Goal: Task Accomplishment & Management: Manage account settings

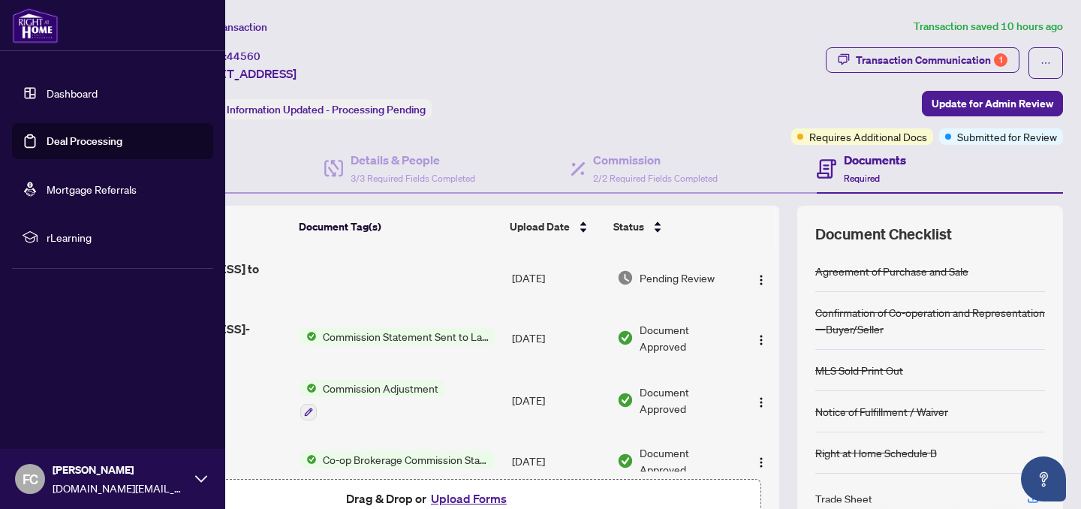
click at [63, 145] on link "Deal Processing" at bounding box center [85, 141] width 76 height 14
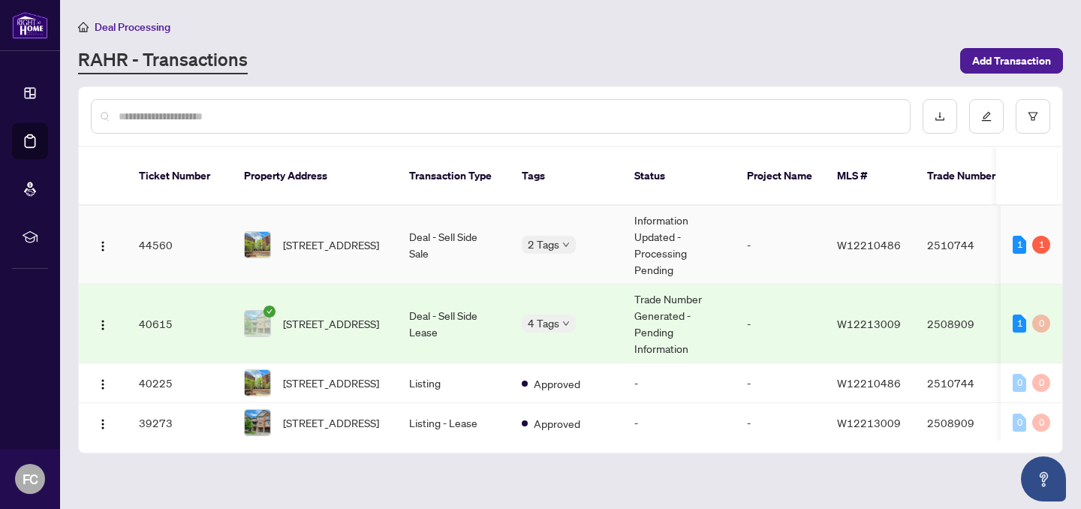
click at [858, 238] on span "W12210486" at bounding box center [869, 245] width 64 height 14
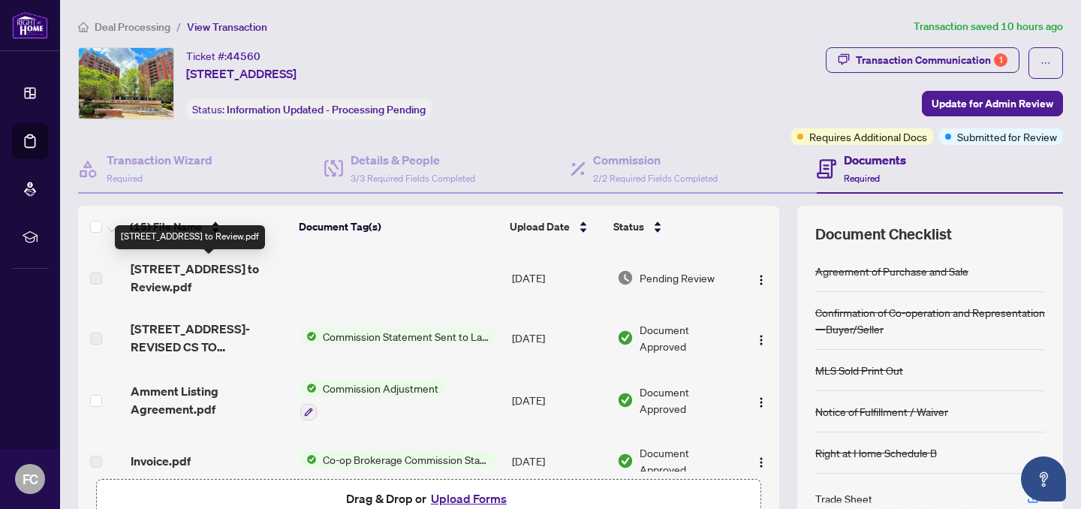
click at [180, 281] on span "[STREET_ADDRESS] to Review.pdf" at bounding box center [210, 278] width 158 height 36
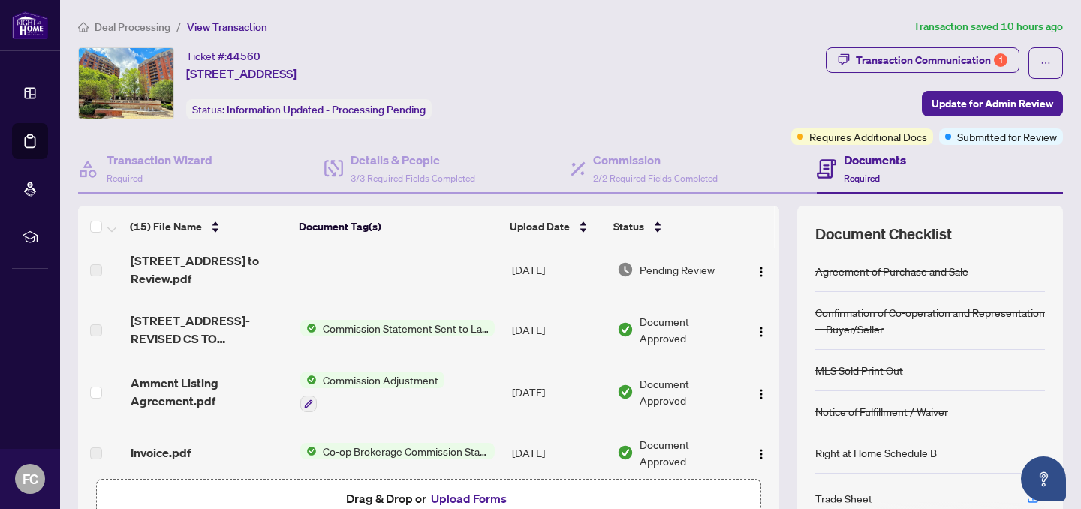
scroll to position [18, 0]
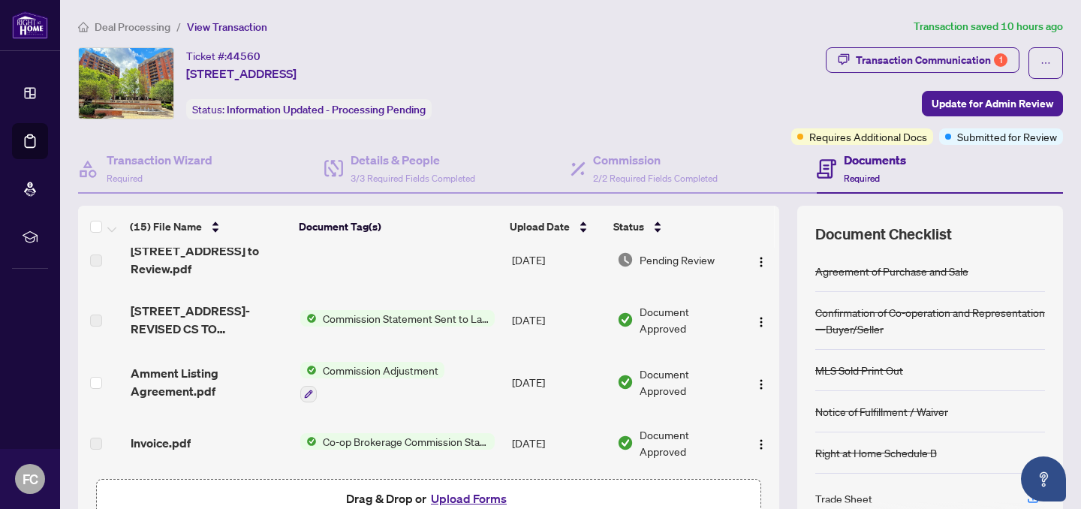
click at [381, 320] on span "Commission Statement Sent to Lawyer" at bounding box center [406, 318] width 178 height 17
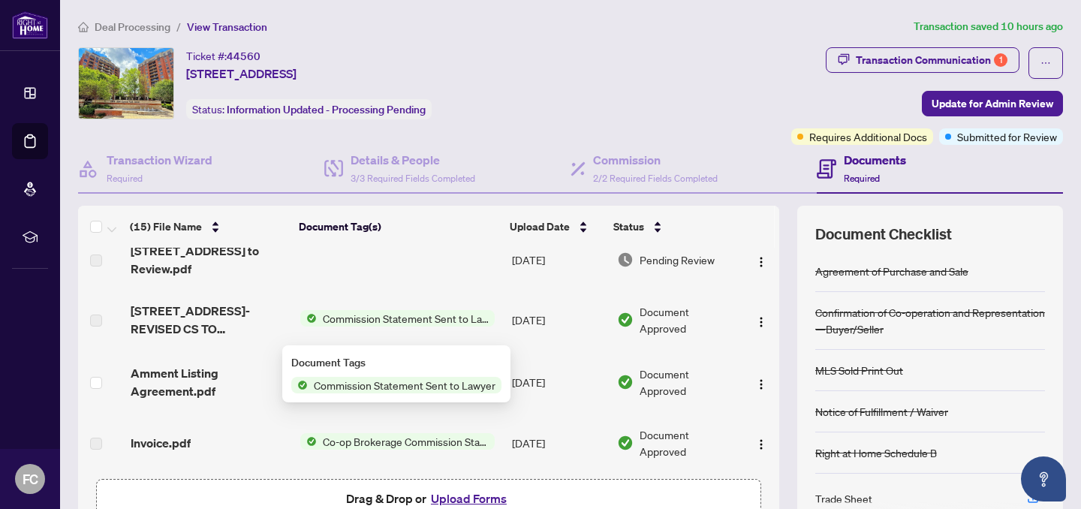
scroll to position [0, 0]
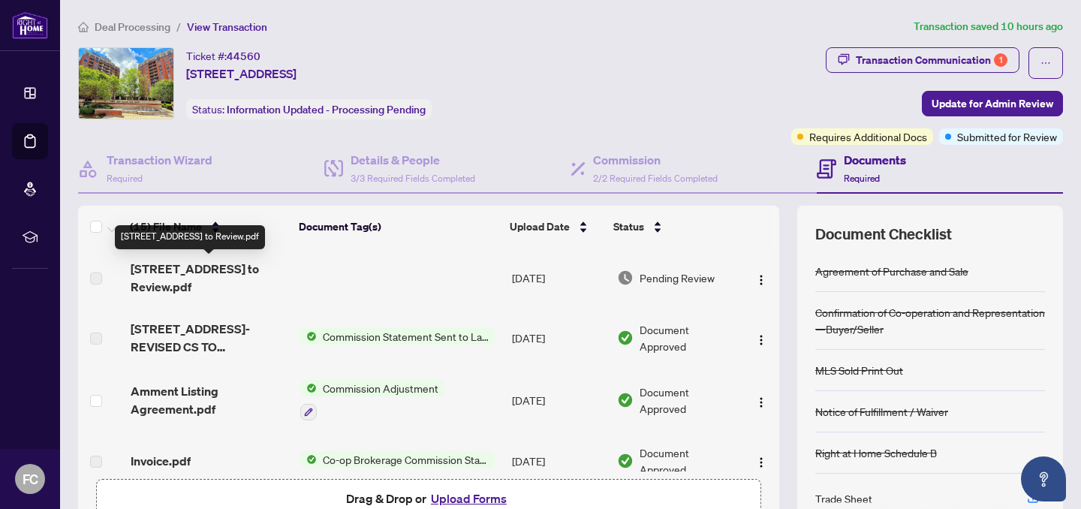
click at [238, 285] on span "[STREET_ADDRESS] to Review.pdf" at bounding box center [210, 278] width 158 height 36
